Goal: Find specific page/section: Find specific page/section

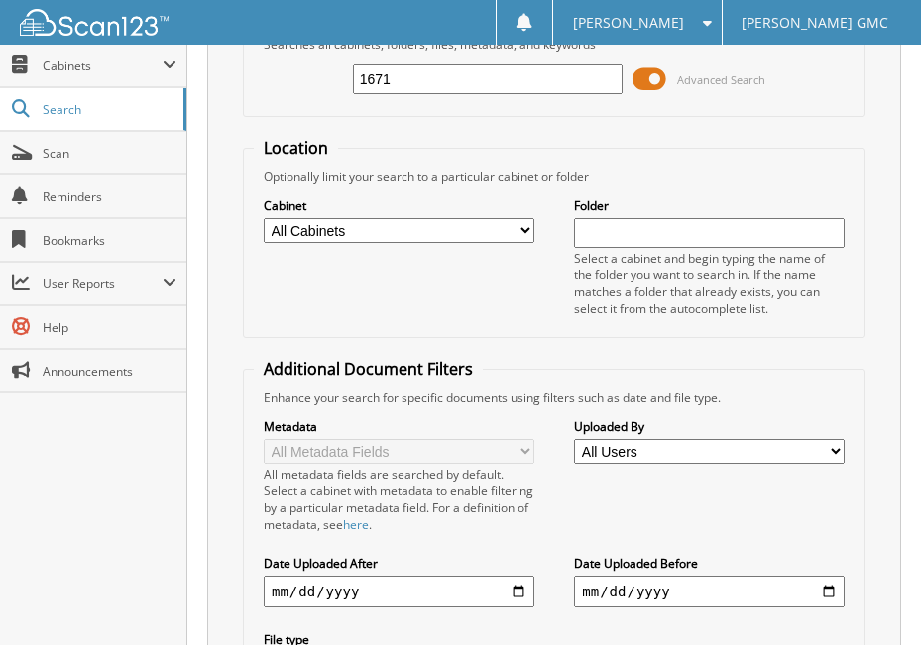
scroll to position [322, 0]
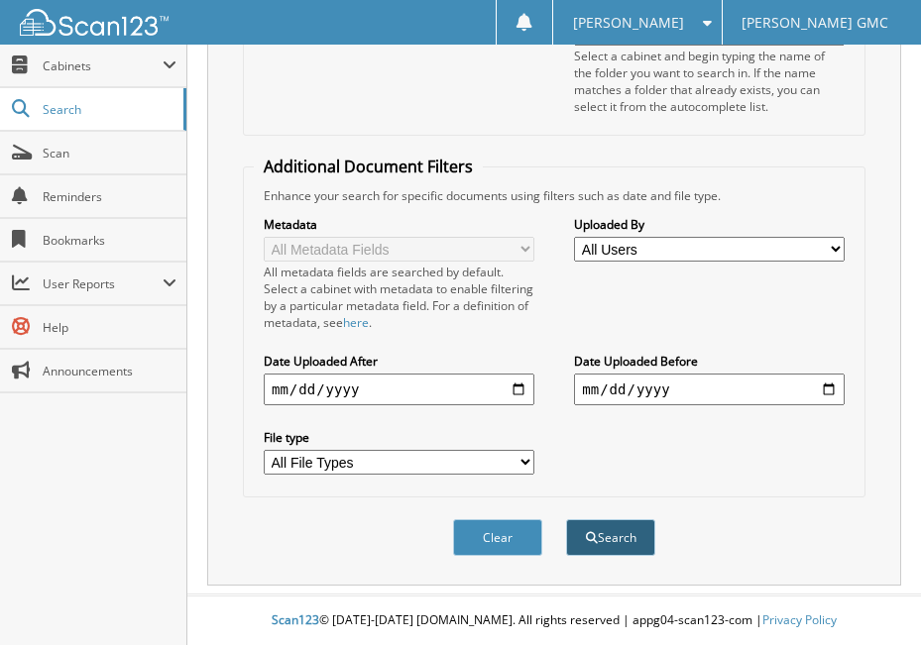
type input "1671"
click at [594, 531] on button "Search" at bounding box center [610, 538] width 89 height 37
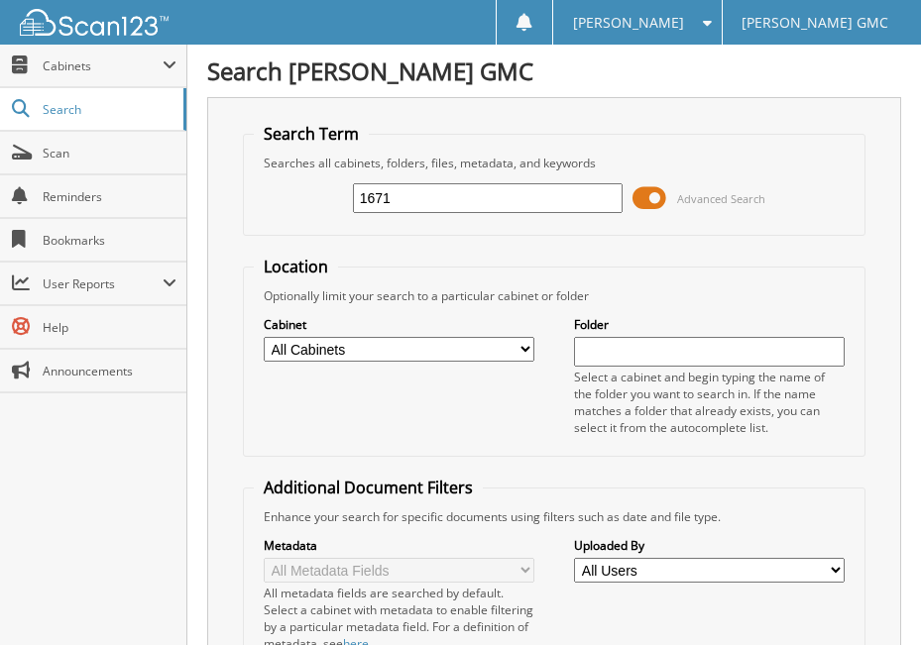
drag, startPoint x: 409, startPoint y: 191, endPoint x: 316, endPoint y: 218, distance: 97.0
click at [316, 218] on div "1671 Advanced Search" at bounding box center [554, 199] width 601 height 54
type input "FINE DESIGN"
click at [478, 202] on input "FINE DESIGN" at bounding box center [488, 198] width 271 height 30
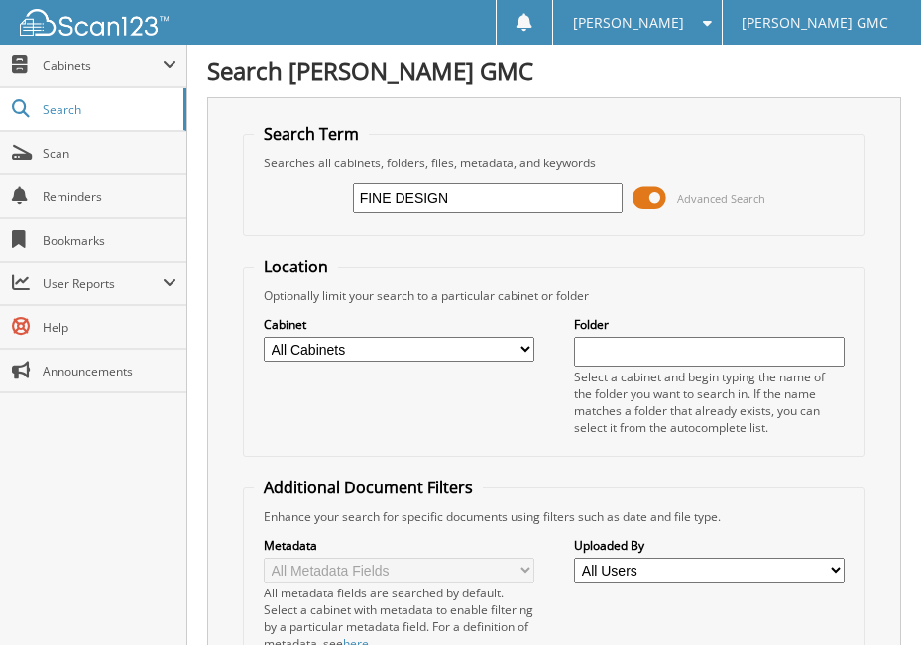
drag, startPoint x: 479, startPoint y: 200, endPoint x: 285, endPoint y: 230, distance: 196.6
click at [287, 229] on fieldset "Search Term Searches all cabinets, folders, files, metadata, and keywords FINE …" at bounding box center [554, 179] width 623 height 113
type input "1671"
click at [469, 348] on select "All Cabinets ACCOUNTS PAYABLE CAR DEALS HR PARTS SERVICE RO NEEDS FILING" at bounding box center [399, 349] width 271 height 25
select select "53652"
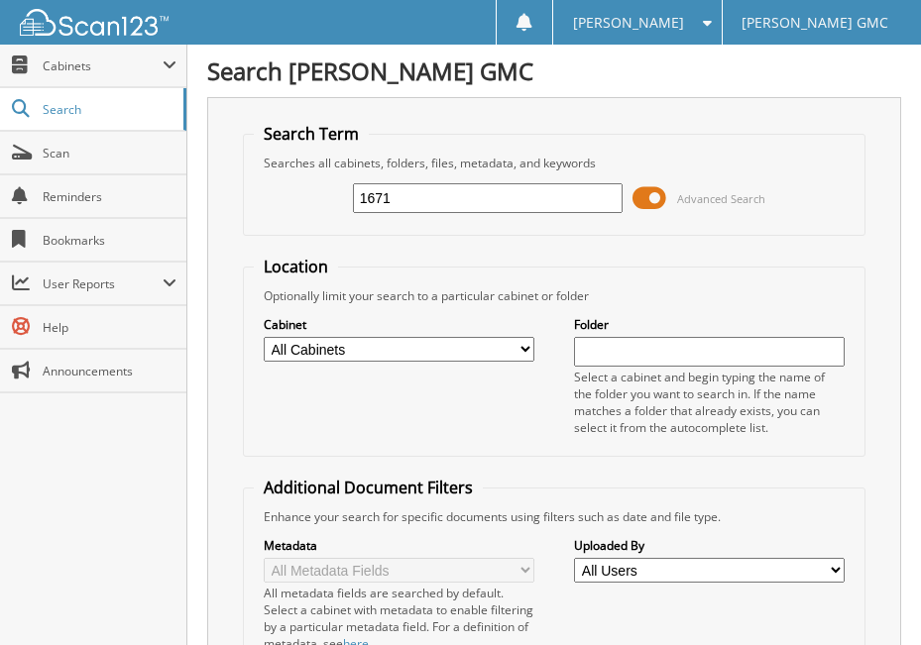
click at [264, 337] on select "All Cabinets ACCOUNTS PAYABLE CAR DEALS HR PARTS SERVICE RO NEEDS FILING" at bounding box center [399, 349] width 271 height 25
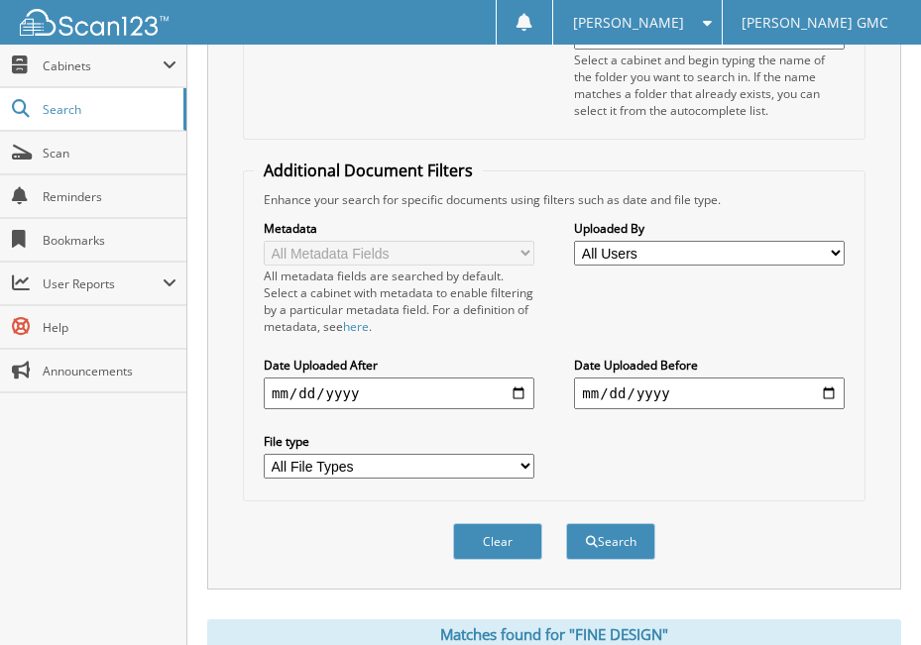
scroll to position [496, 0]
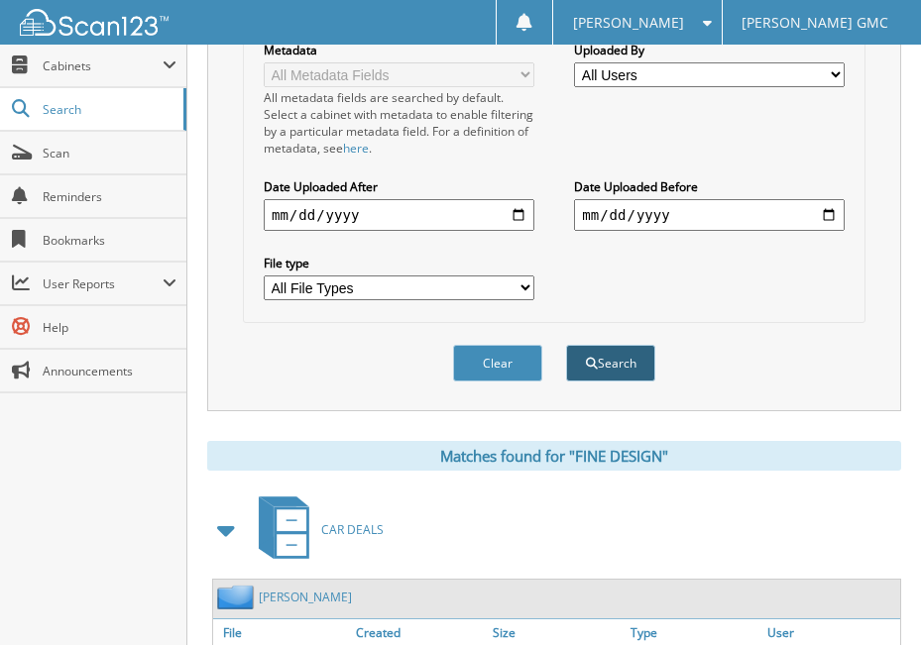
click at [593, 366] on span "submit" at bounding box center [592, 364] width 12 height 12
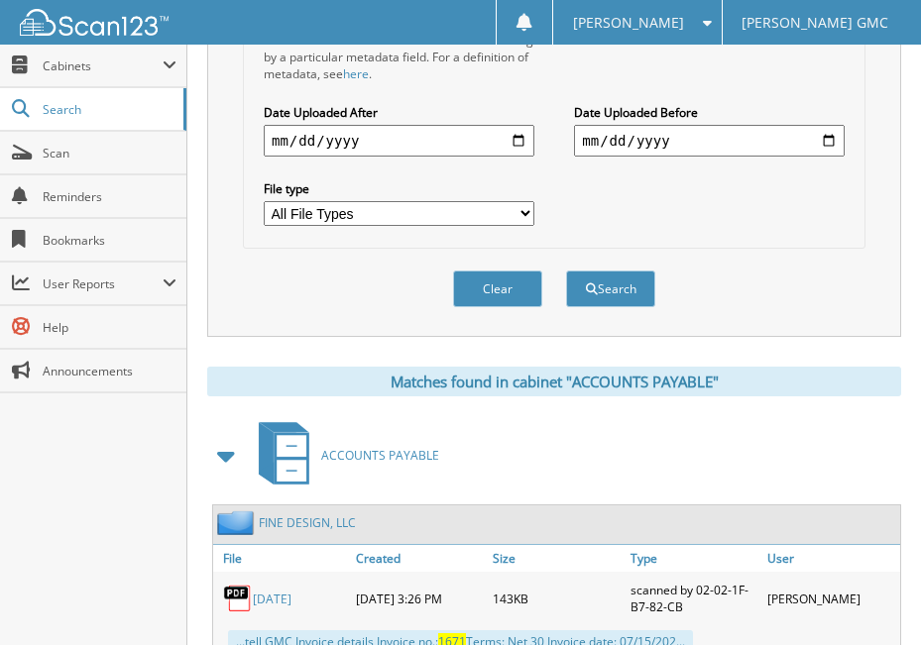
scroll to position [644, 0]
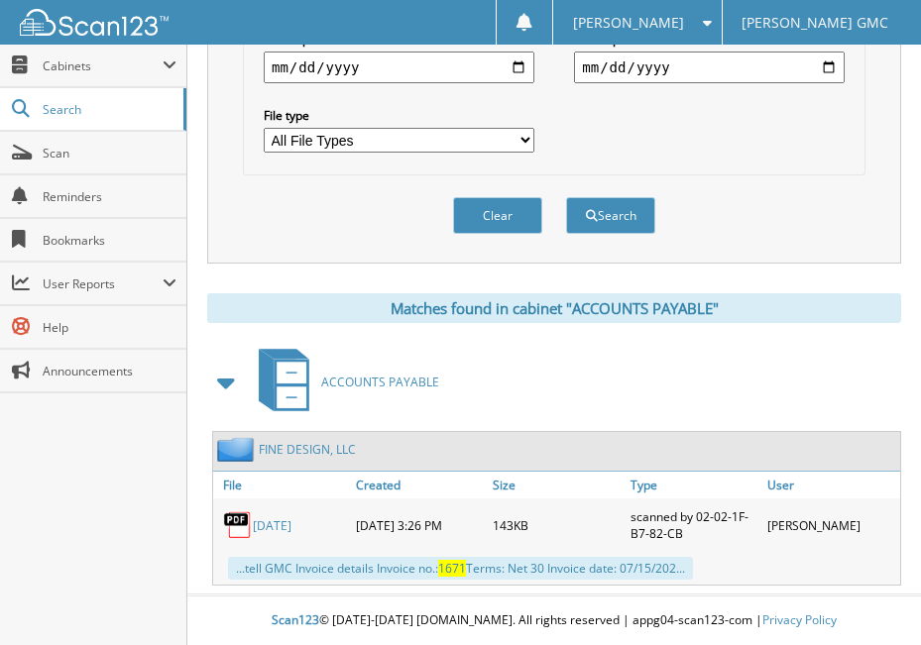
click at [231, 522] on img at bounding box center [238, 526] width 30 height 30
click at [259, 523] on link "[DATE]" at bounding box center [272, 526] width 39 height 17
click at [234, 524] on img at bounding box center [238, 526] width 30 height 30
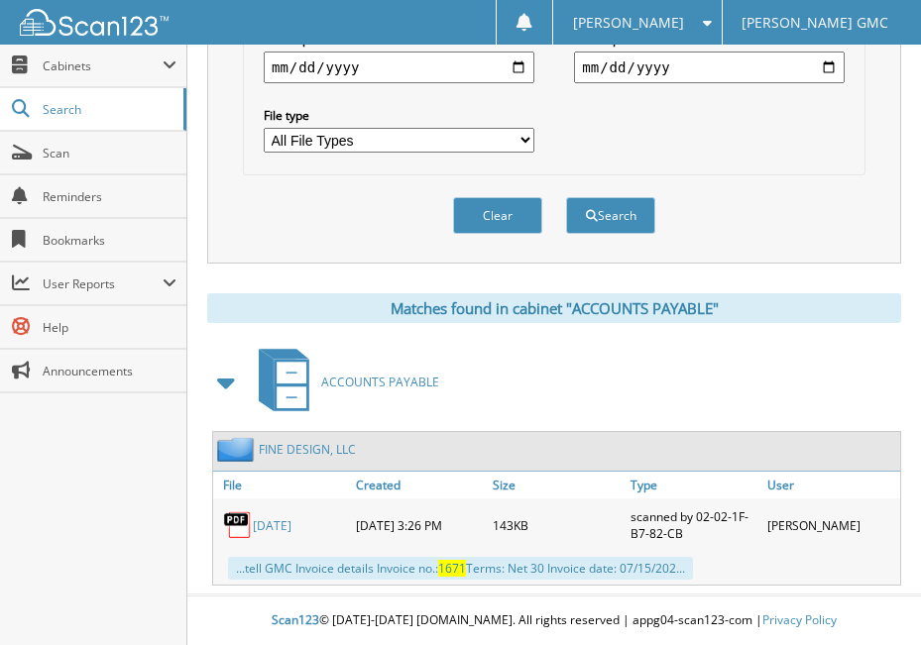
click at [234, 524] on img at bounding box center [238, 526] width 30 height 30
click at [292, 521] on link "[DATE]" at bounding box center [272, 526] width 39 height 17
click at [645, 17] on span "[PERSON_NAME]" at bounding box center [628, 23] width 111 height 12
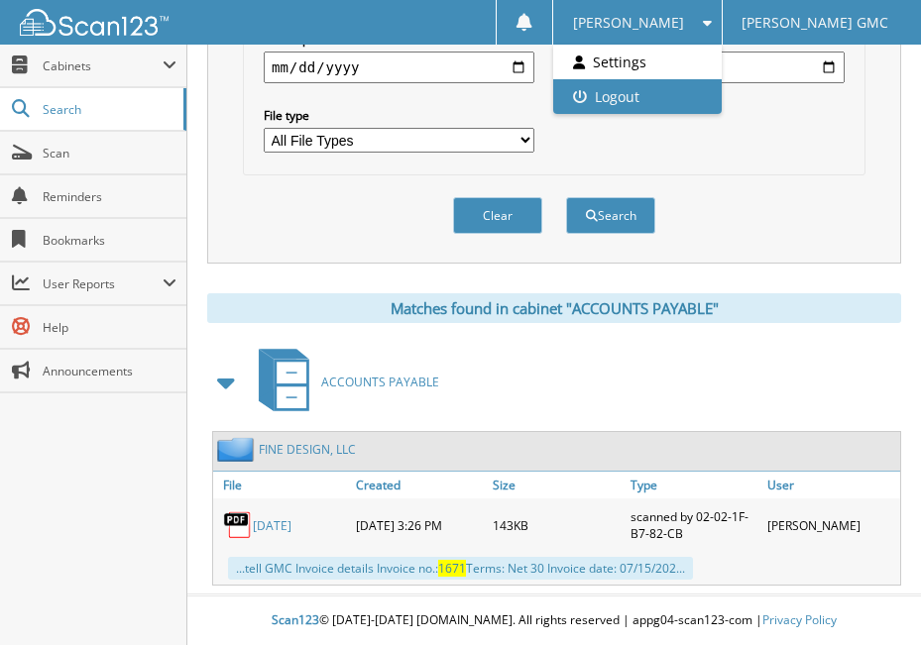
click at [658, 91] on link "Logout" at bounding box center [637, 96] width 169 height 35
